Goal: Navigation & Orientation: Find specific page/section

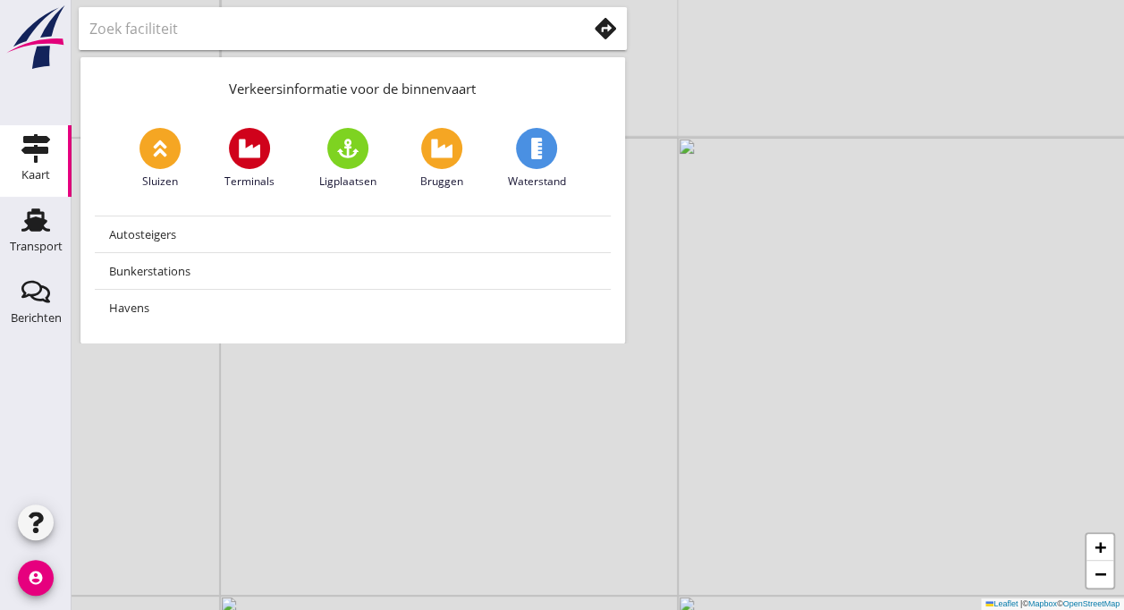
click at [595, 25] on use at bounding box center [605, 28] width 21 height 21
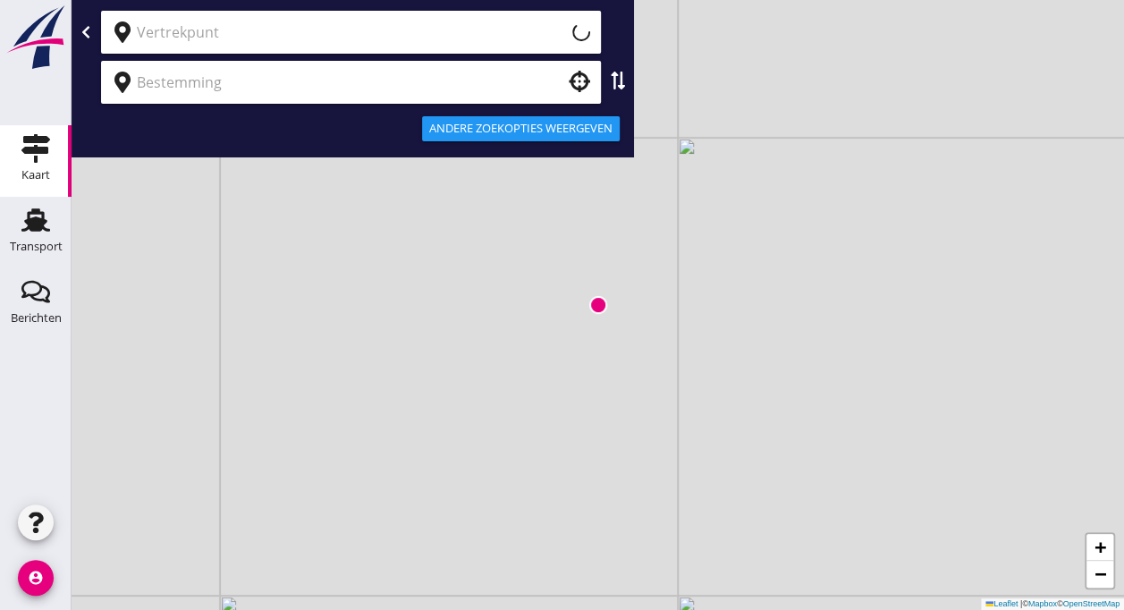
type input "Huidige locatie (apparaat)"
click at [565, 35] on icon "clear" at bounding box center [575, 31] width 21 height 21
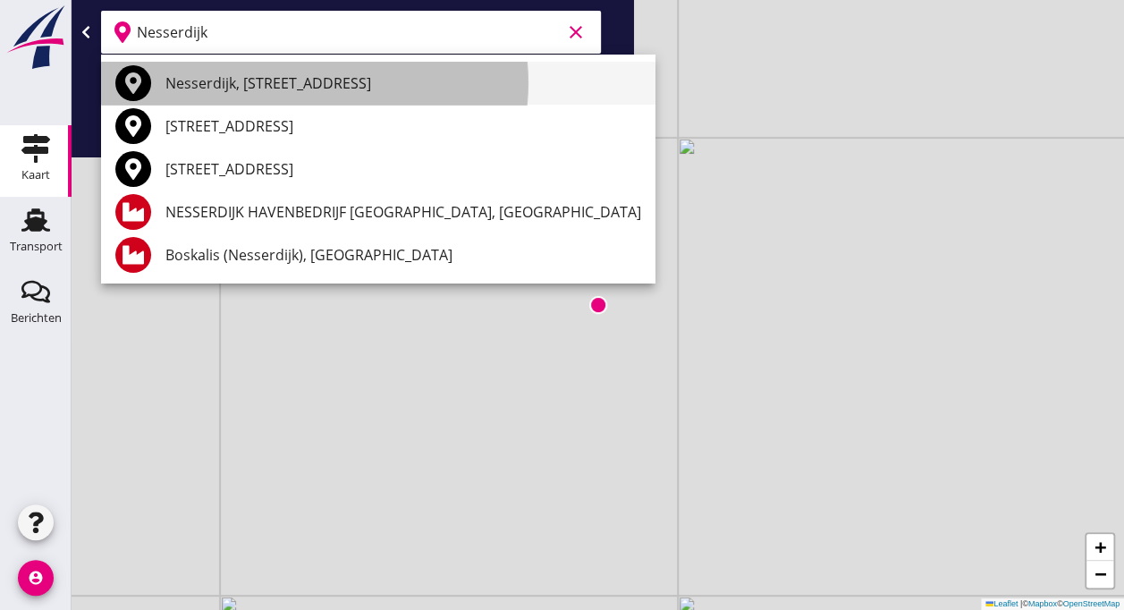
click at [377, 84] on div "Nesserdijk, [STREET_ADDRESS]" at bounding box center [403, 82] width 476 height 21
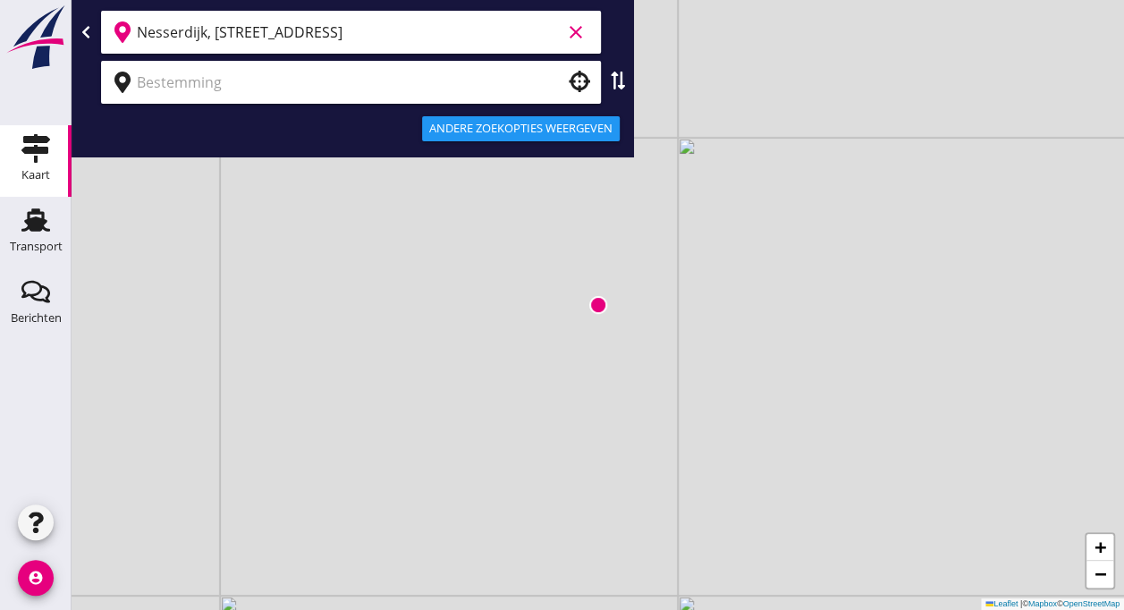
type input "Nesserdijk, [STREET_ADDRESS]"
click at [299, 97] on div at bounding box center [351, 82] width 500 height 43
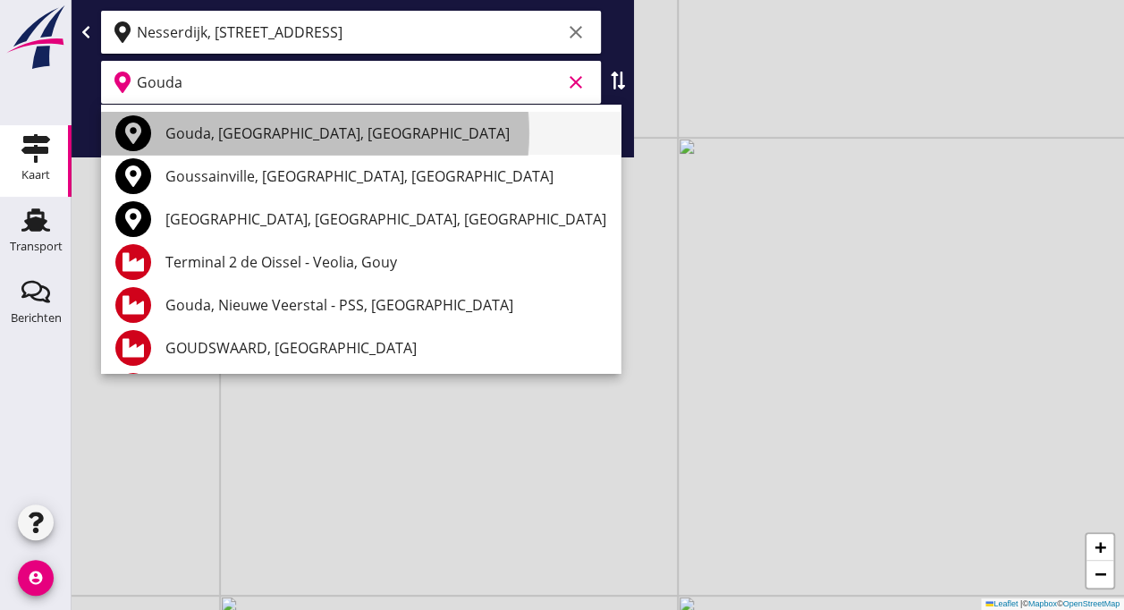
click at [331, 137] on div "Gouda, [GEOGRAPHIC_DATA], [GEOGRAPHIC_DATA]" at bounding box center [385, 133] width 441 height 21
type input "Gouda, [GEOGRAPHIC_DATA], [GEOGRAPHIC_DATA]"
